Goal: Navigation & Orientation: Locate item on page

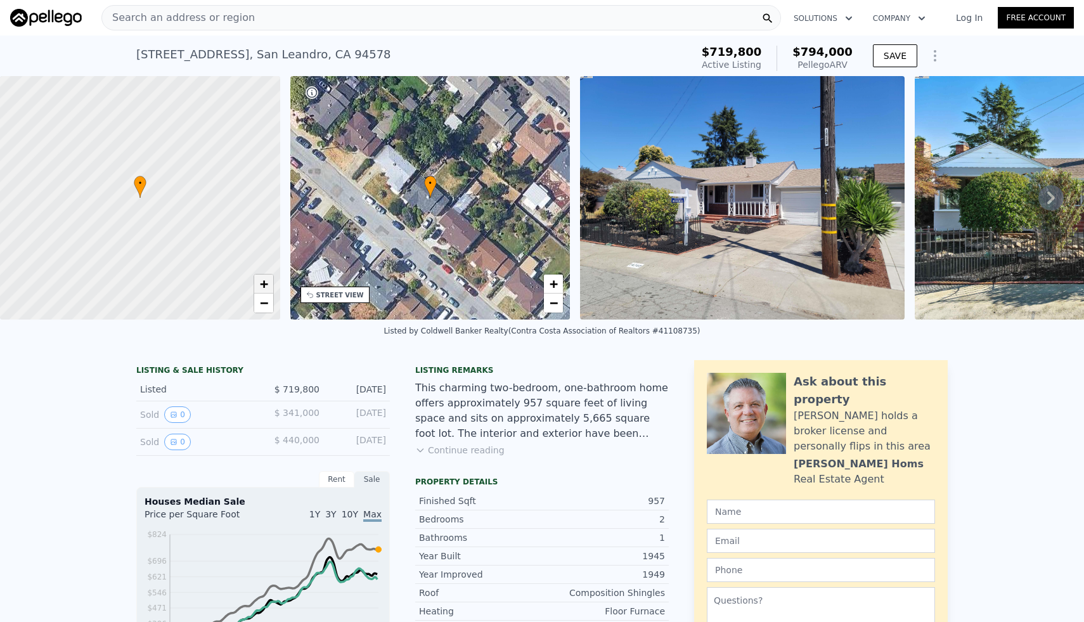
click at [264, 280] on span "+" at bounding box center [263, 284] width 8 height 16
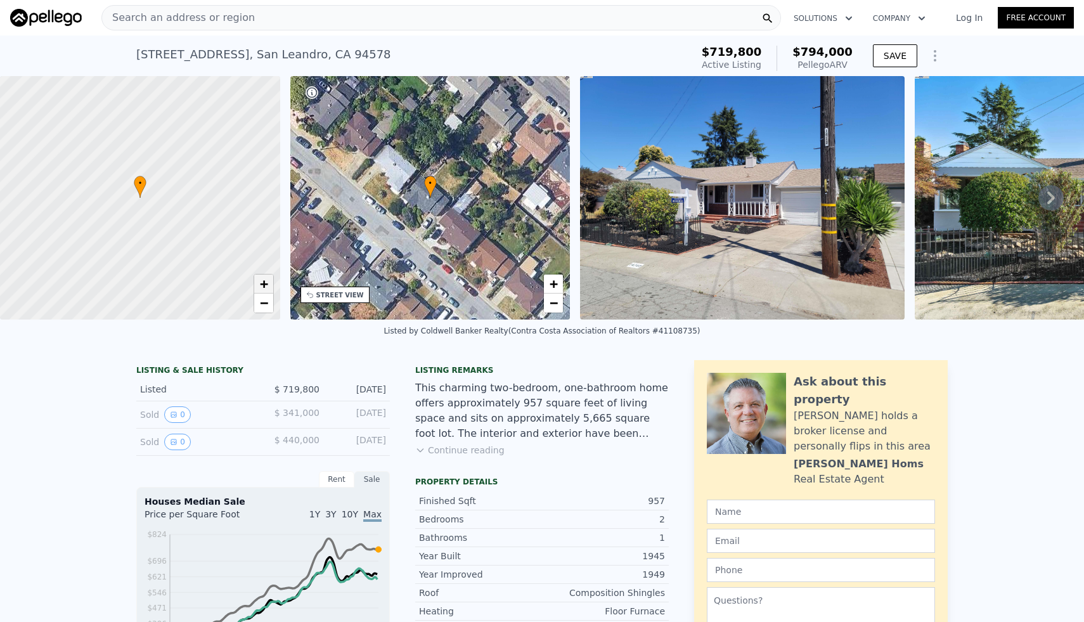
click at [264, 280] on span "+" at bounding box center [263, 284] width 8 height 16
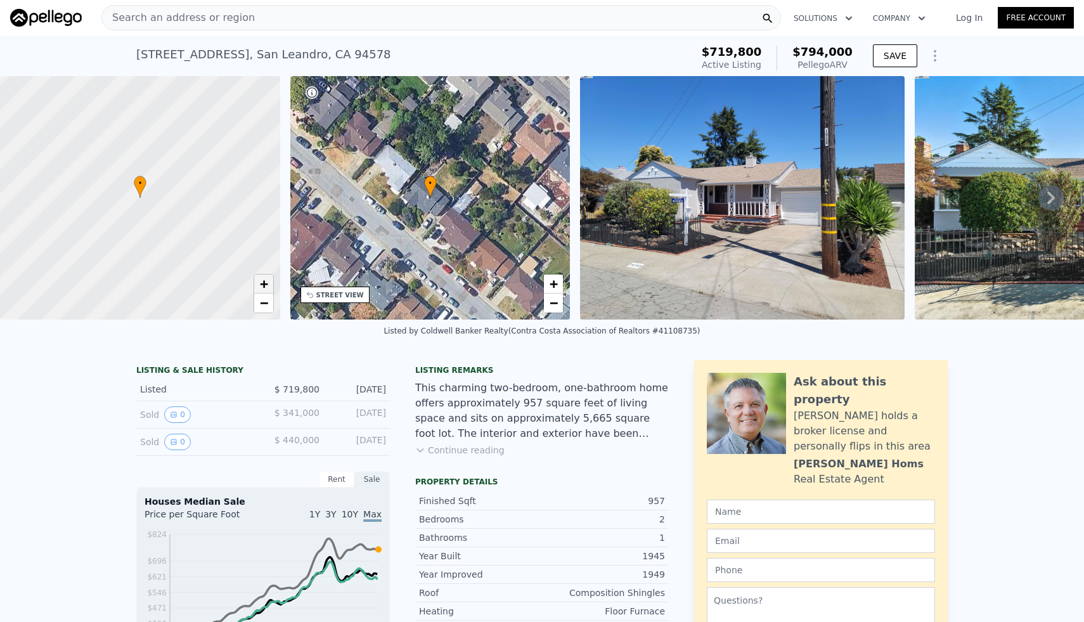
click at [264, 280] on span "+" at bounding box center [263, 284] width 8 height 16
